Goal: Navigation & Orientation: Find specific page/section

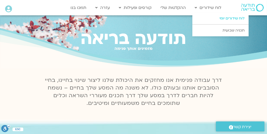
click at [228, 19] on link "לוח שידורים יומי" at bounding box center [221, 19] width 56 height 12
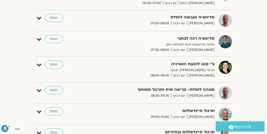
scroll to position [131, 0]
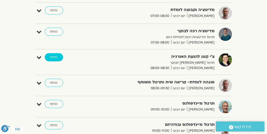
click at [52, 56] on link "כניסה" at bounding box center [54, 57] width 18 height 8
